Goal: Transaction & Acquisition: Purchase product/service

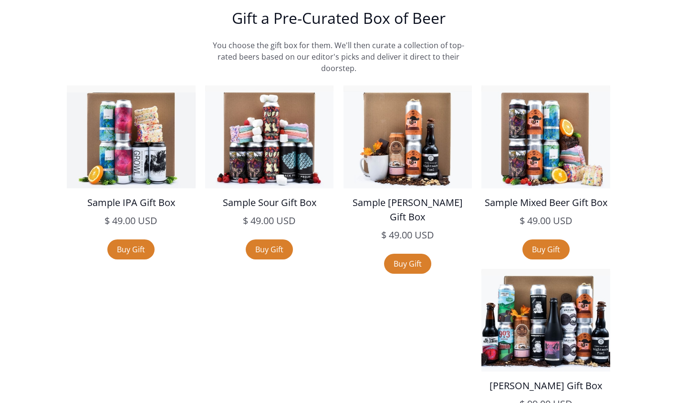
scroll to position [1347, 0]
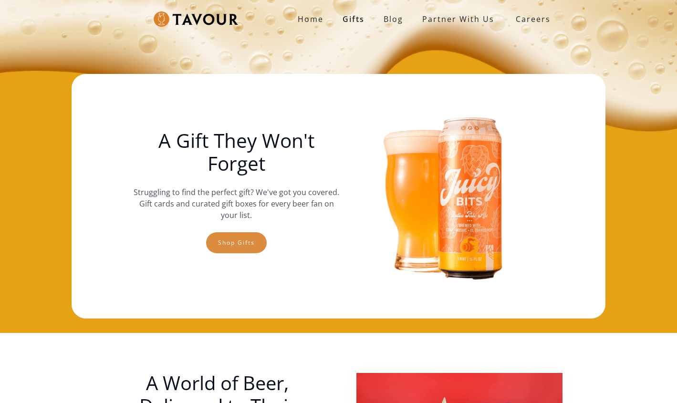
click at [246, 242] on link "Shop gifts" at bounding box center [236, 242] width 61 height 21
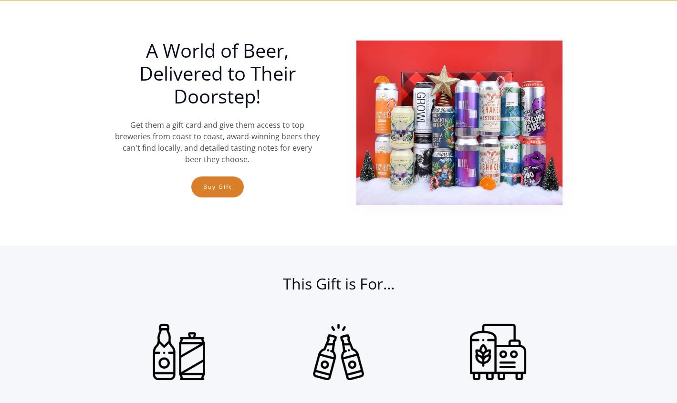
scroll to position [333, 0]
click at [223, 187] on link "Buy Gift" at bounding box center [217, 187] width 52 height 21
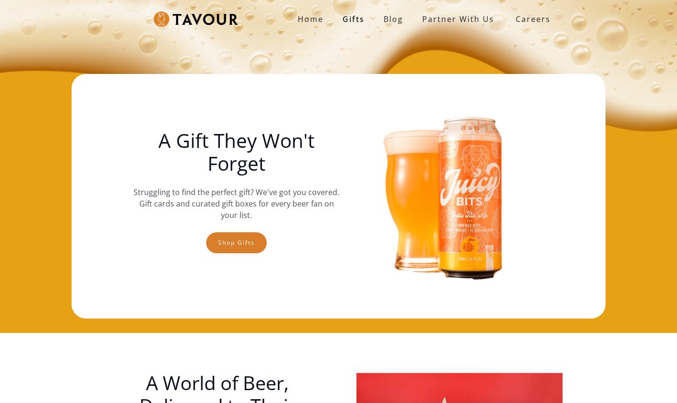
scroll to position [2, 0]
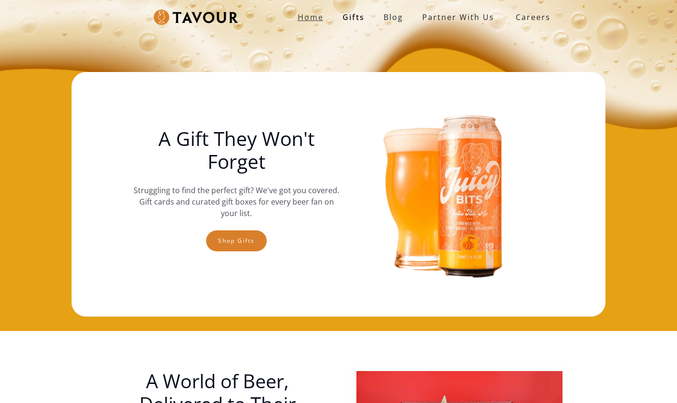
click at [316, 17] on strong "Home" at bounding box center [311, 17] width 26 height 10
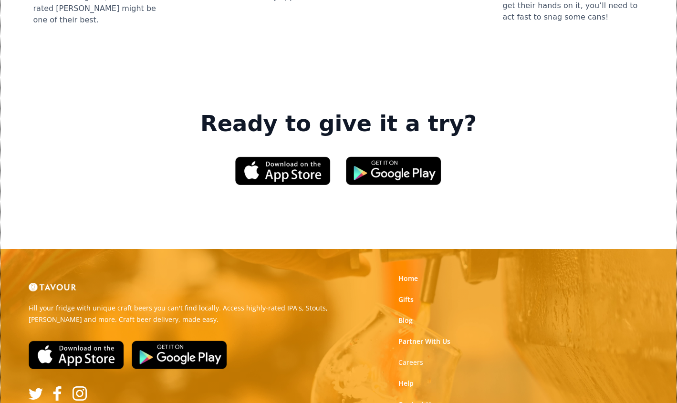
scroll to position [1365, 0]
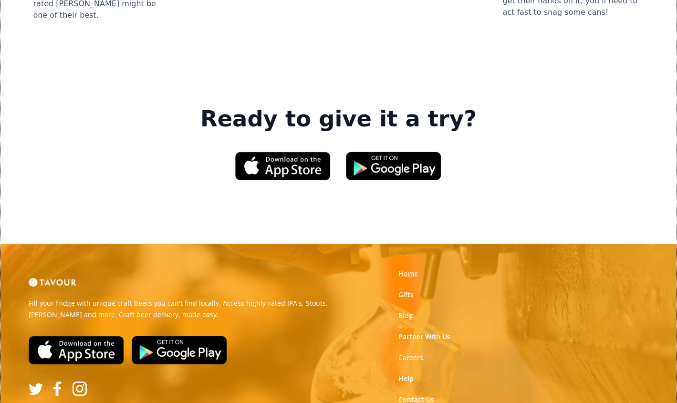
click at [410, 269] on link "Home" at bounding box center [408, 274] width 20 height 10
